Goal: Find specific page/section: Find specific page/section

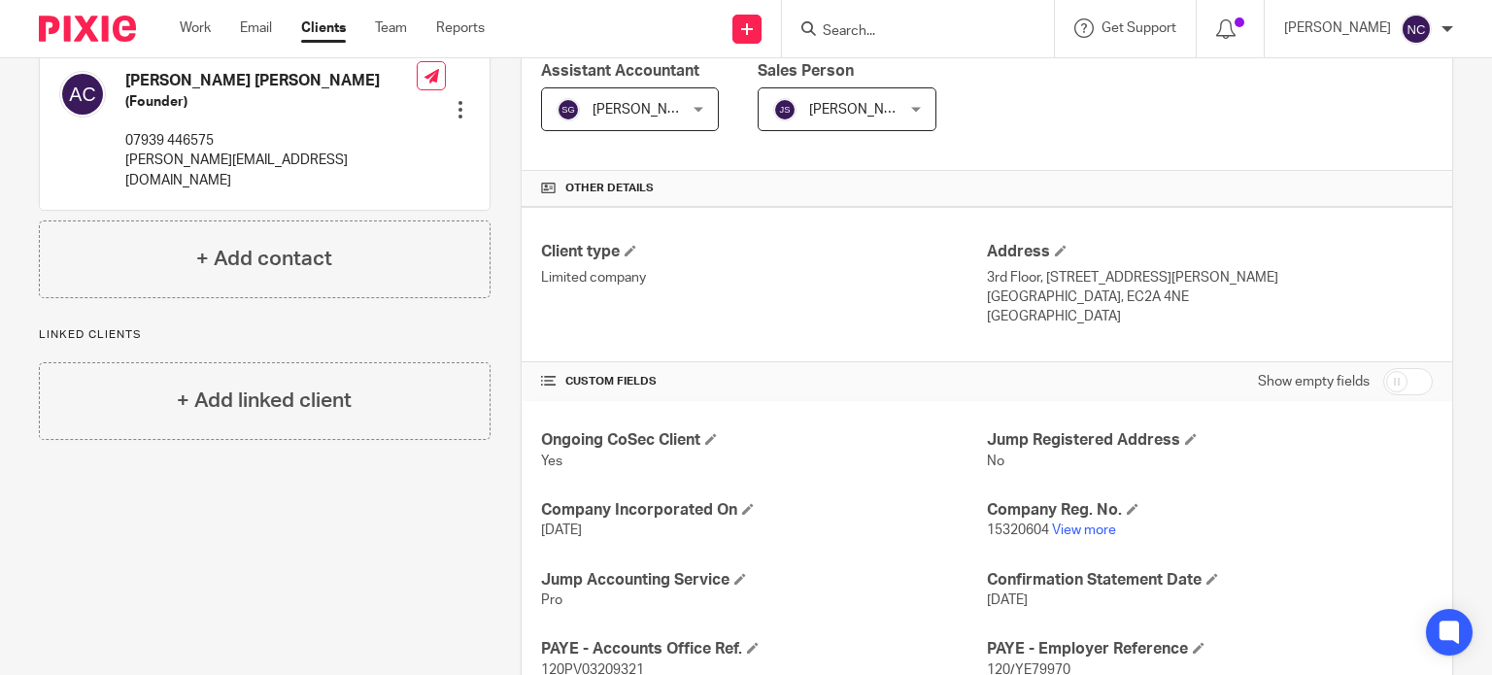
scroll to position [350, 0]
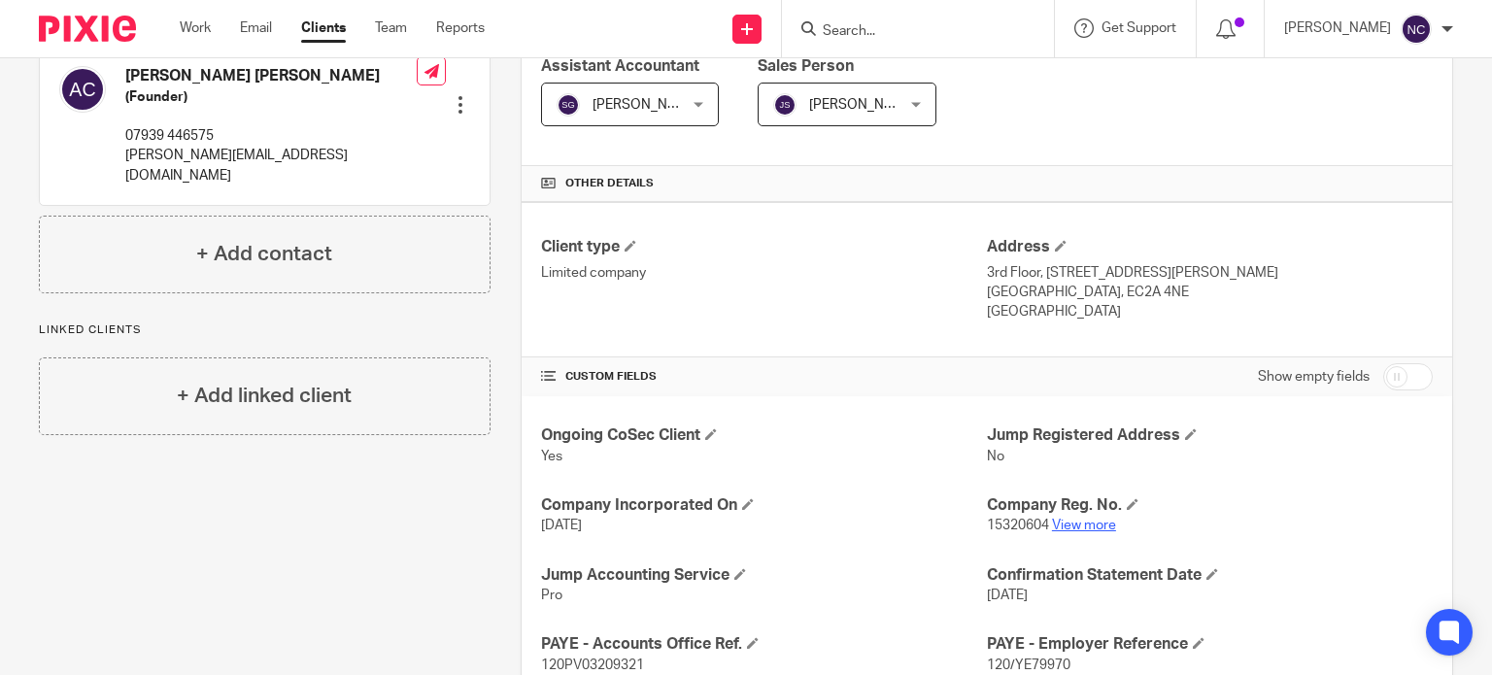
click at [1081, 519] on link "View more" at bounding box center [1084, 526] width 64 height 14
click at [871, 27] on input "Search" at bounding box center [908, 31] width 175 height 17
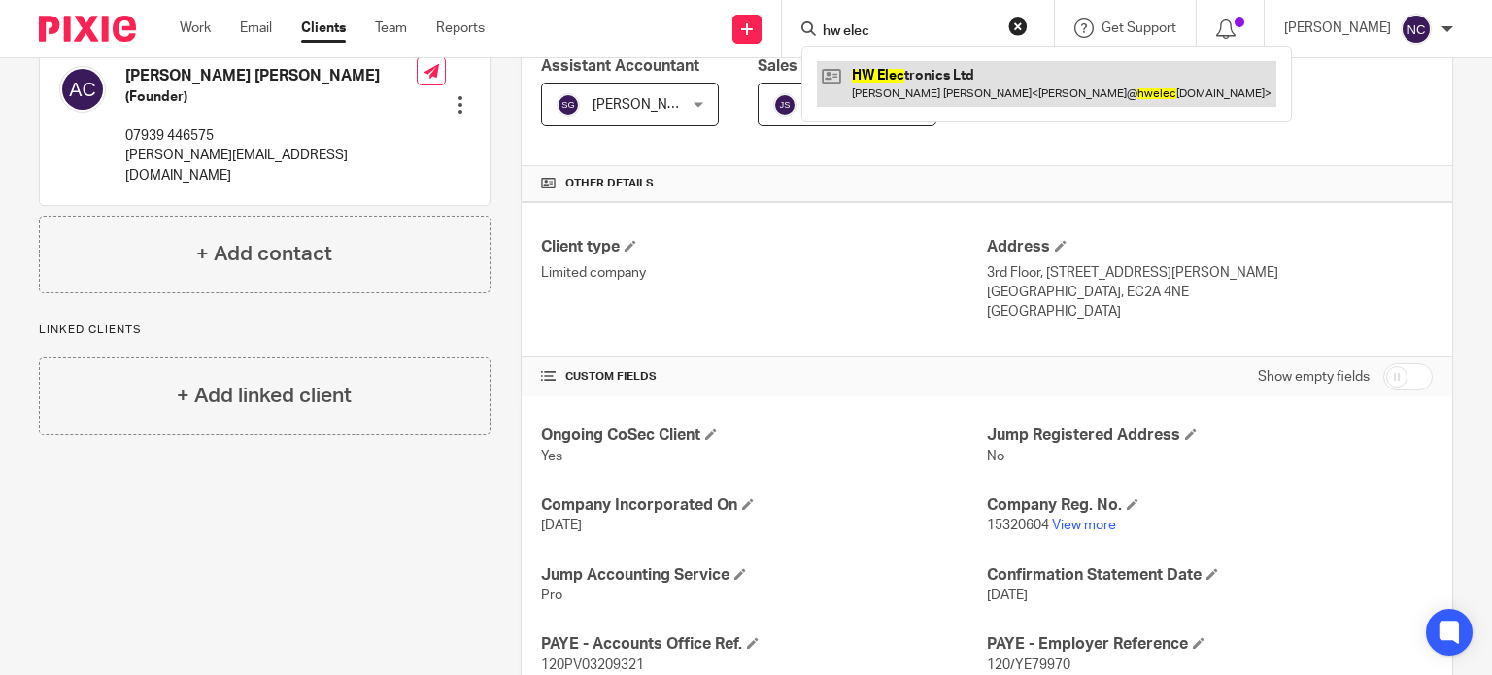
type input "hw elec"
click at [905, 77] on link at bounding box center [1047, 83] width 460 height 45
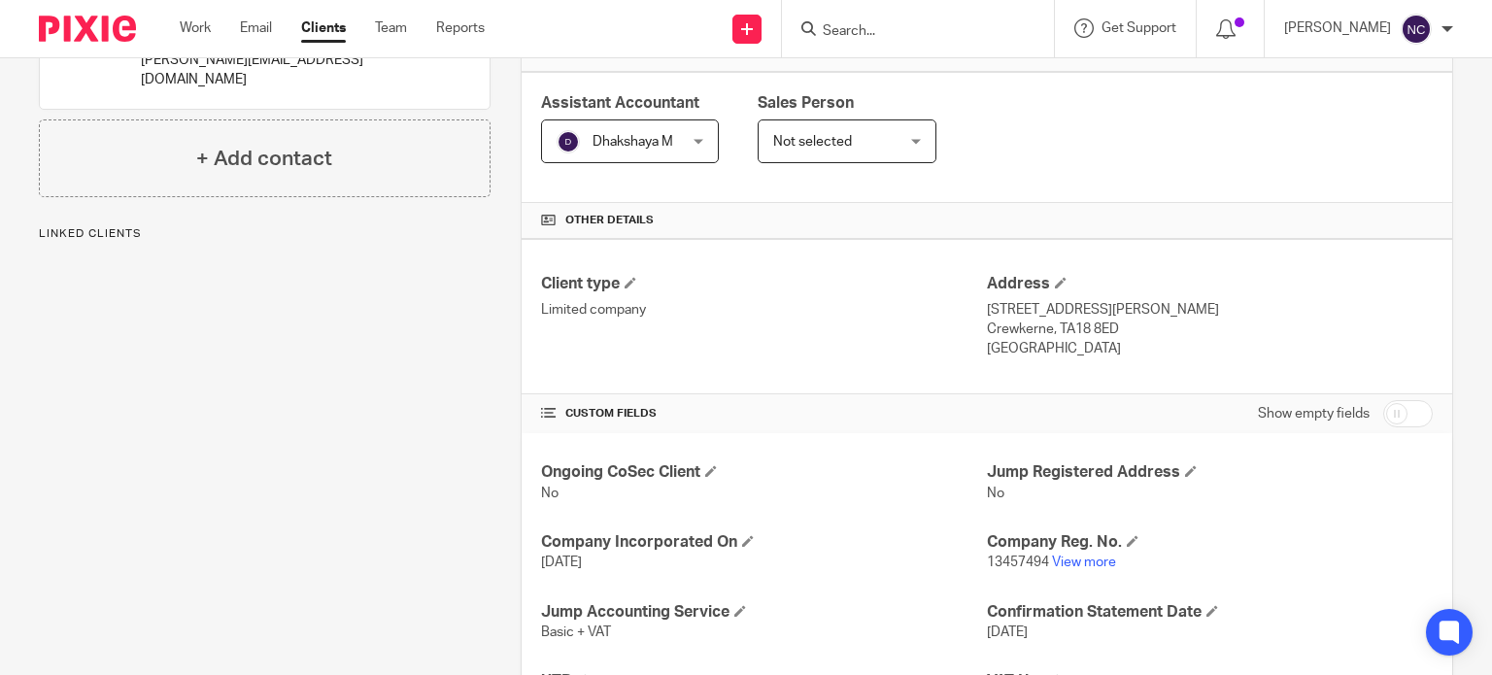
scroll to position [311, 0]
click at [1089, 564] on link "View more" at bounding box center [1084, 565] width 64 height 14
